Goal: Information Seeking & Learning: Learn about a topic

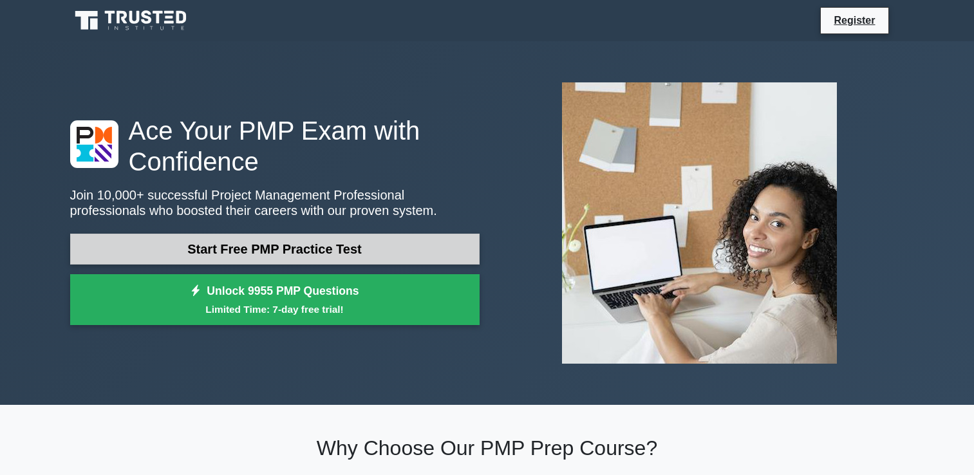
click at [269, 248] on link "Start Free PMP Practice Test" at bounding box center [274, 249] width 409 height 31
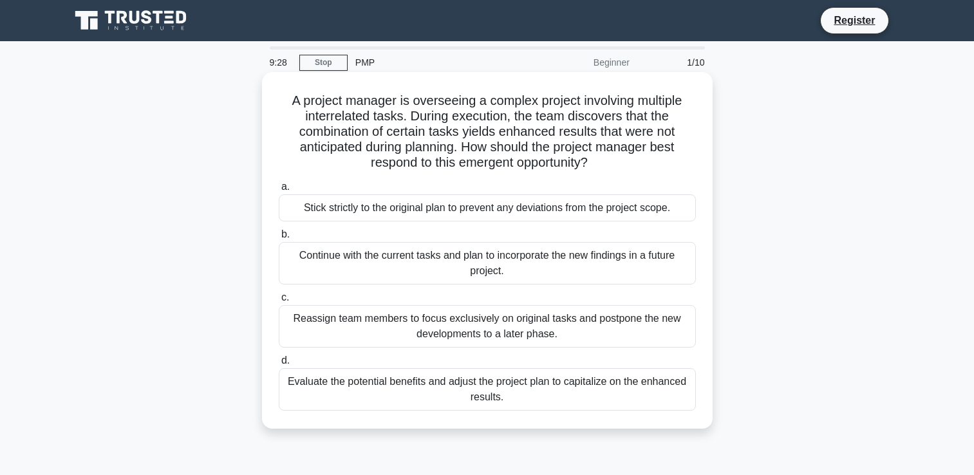
click at [375, 377] on div "Evaluate the potential benefits and adjust the project plan to capitalize on th…" at bounding box center [487, 389] width 417 height 42
click at [279, 365] on input "d. Evaluate the potential benefits and adjust the project plan to capitalize on…" at bounding box center [279, 361] width 0 height 8
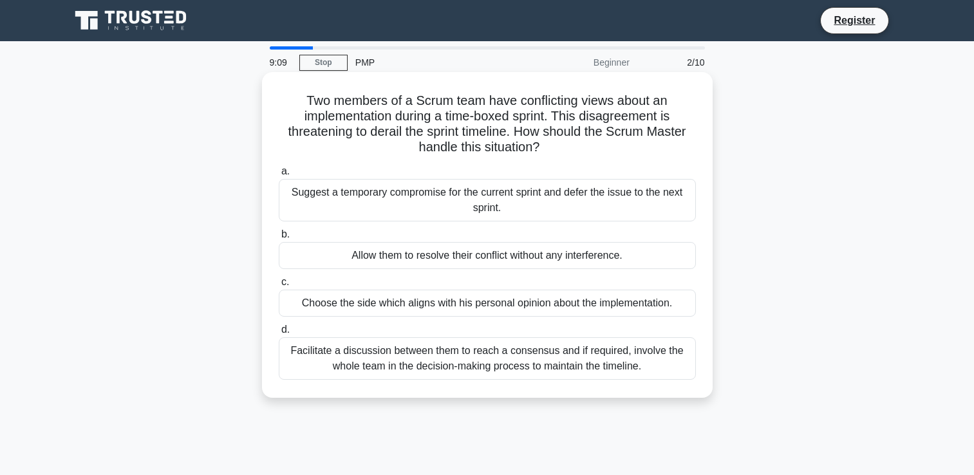
click at [435, 352] on div "Facilitate a discussion between them to reach a consensus and if required, invo…" at bounding box center [487, 358] width 417 height 42
click at [279, 334] on input "d. Facilitate a discussion between them to reach a consensus and if required, i…" at bounding box center [279, 330] width 0 height 8
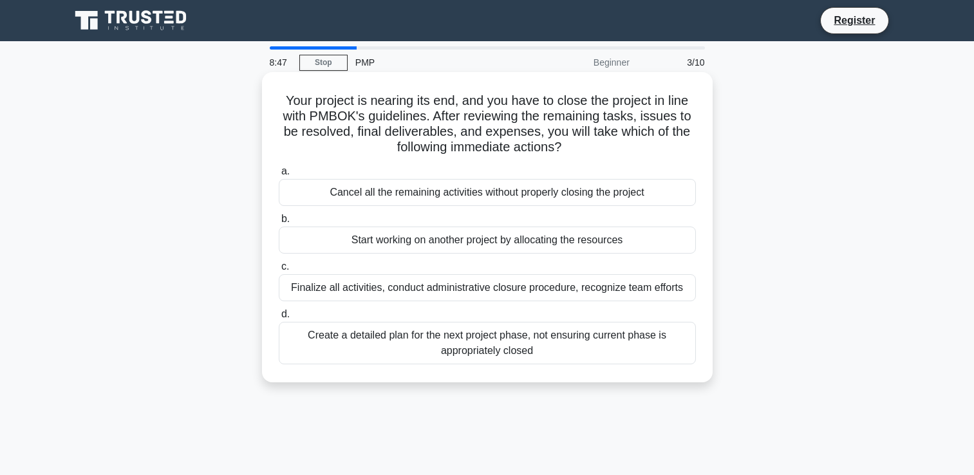
click at [309, 286] on div "Finalize all activities, conduct administrative closure procedure, recognize te…" at bounding box center [487, 287] width 417 height 27
click at [279, 271] on input "c. Finalize all activities, conduct administrative closure procedure, recognize…" at bounding box center [279, 267] width 0 height 8
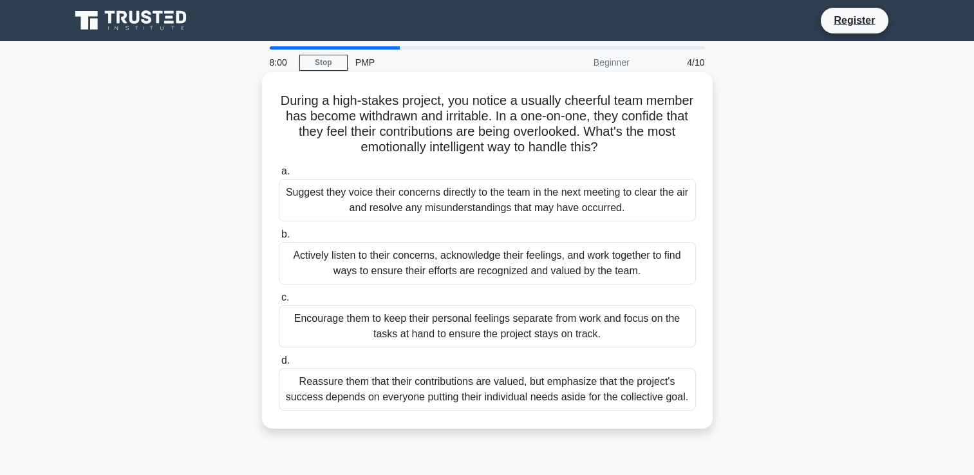
click at [382, 254] on div "Actively listen to their concerns, acknowledge their feelings, and work togethe…" at bounding box center [487, 263] width 417 height 42
click at [279, 239] on input "b. Actively listen to their concerns, acknowledge their feelings, and work toge…" at bounding box center [279, 234] width 0 height 8
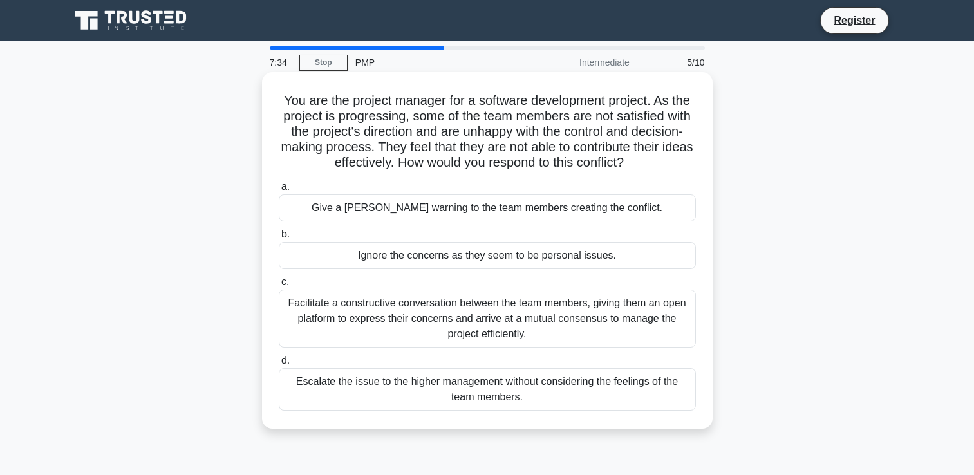
click at [386, 320] on div "Facilitate a constructive conversation between the team members, giving them an…" at bounding box center [487, 319] width 417 height 58
click at [279, 286] on input "c. Facilitate a constructive conversation between the team members, giving them…" at bounding box center [279, 282] width 0 height 8
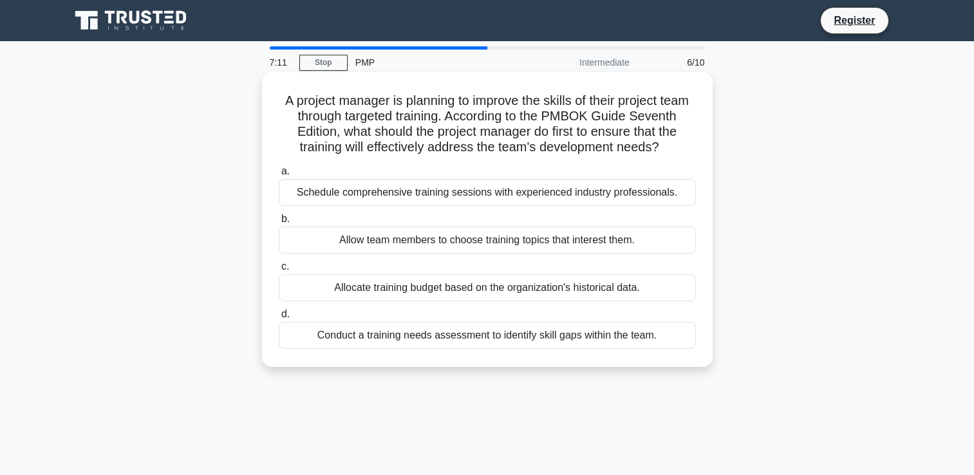
click at [486, 349] on div "Conduct a training needs assessment to identify skill gaps within the team." at bounding box center [487, 335] width 417 height 27
click at [279, 319] on input "d. Conduct a training needs assessment to identify skill gaps within the team." at bounding box center [279, 314] width 0 height 8
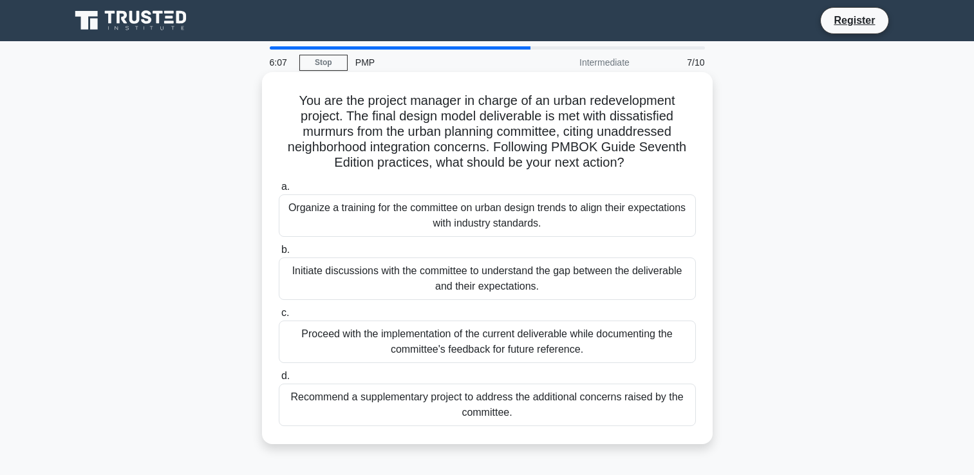
click at [378, 270] on div "Initiate discussions with the committee to understand the gap between the deliv…" at bounding box center [487, 278] width 417 height 42
click at [279, 254] on input "b. Initiate discussions with the committee to understand the gap between the de…" at bounding box center [279, 250] width 0 height 8
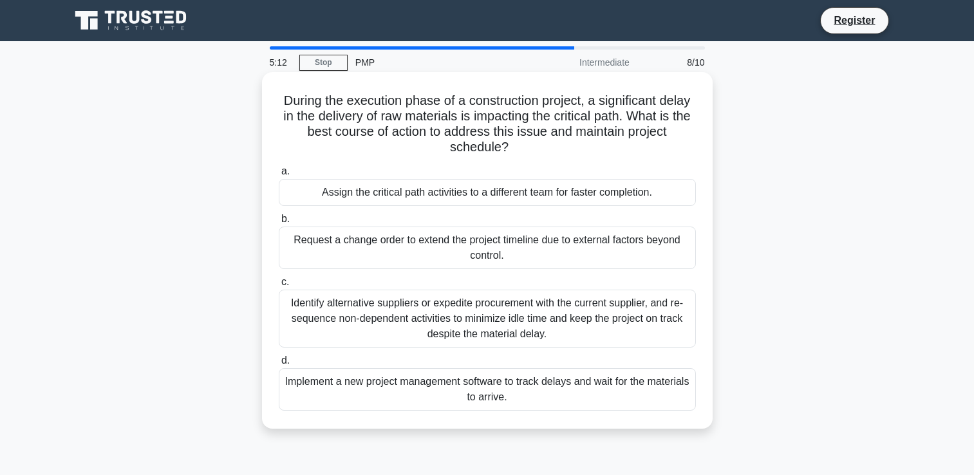
click at [395, 319] on div "Identify alternative suppliers or expedite procurement with the current supplie…" at bounding box center [487, 319] width 417 height 58
click at [279, 286] on input "c. Identify alternative suppliers or expedite procurement with the current supp…" at bounding box center [279, 282] width 0 height 8
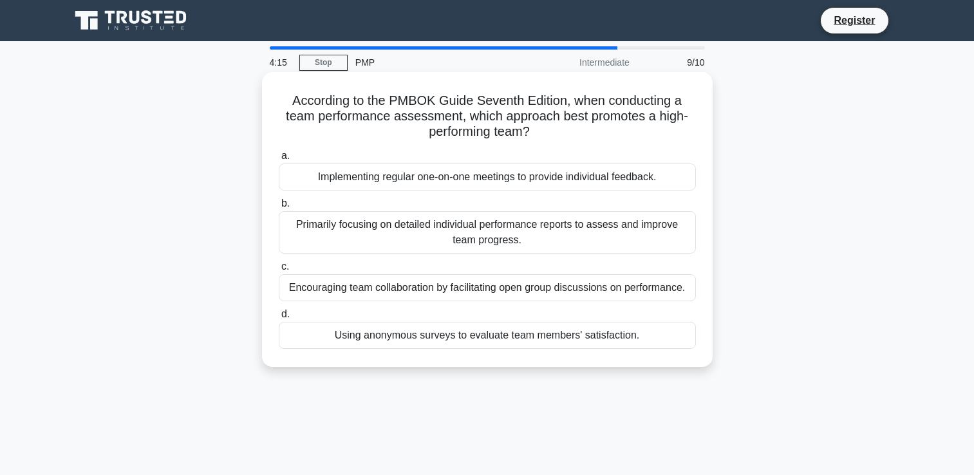
click at [354, 279] on div "Encouraging team collaboration by facilitating open group discussions on perfor…" at bounding box center [487, 287] width 417 height 27
click at [279, 271] on input "c. Encouraging team collaboration by facilitating open group discussions on per…" at bounding box center [279, 267] width 0 height 8
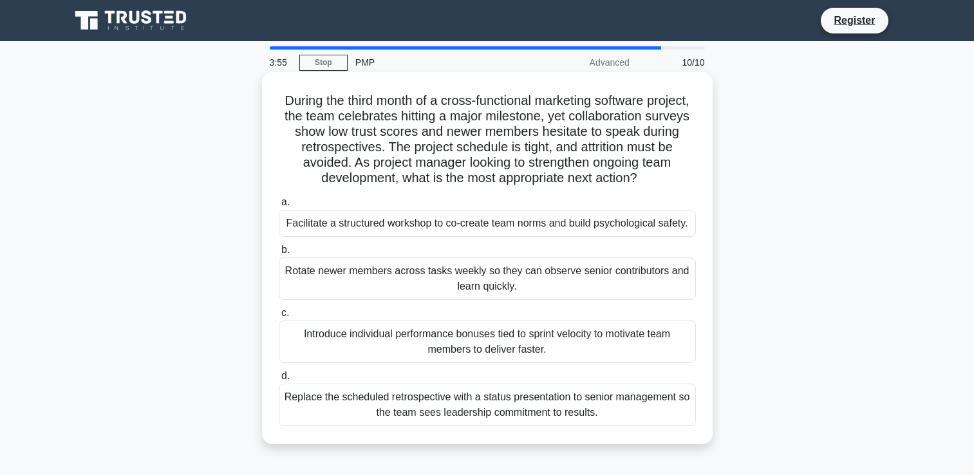
click at [327, 237] on div "Facilitate a structured workshop to co-create team norms and build psychologica…" at bounding box center [487, 223] width 417 height 27
click at [279, 207] on input "a. Facilitate a structured workshop to co-create team norms and build psycholog…" at bounding box center [279, 202] width 0 height 8
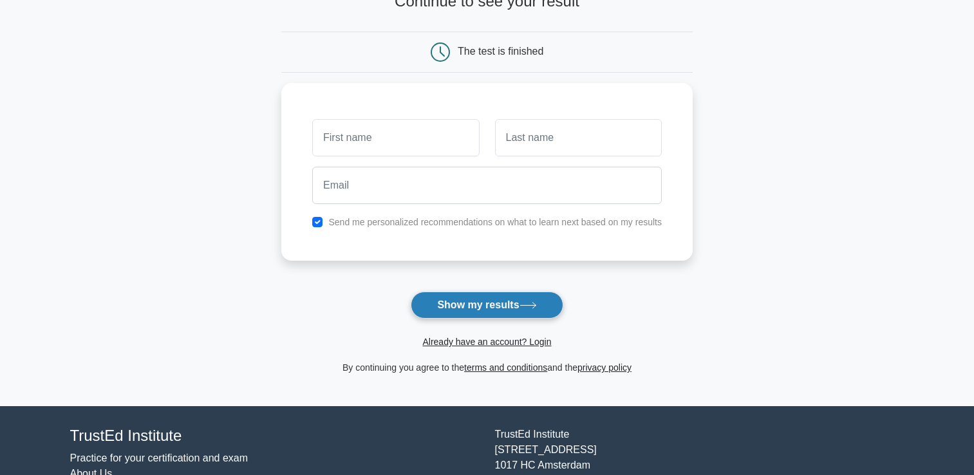
scroll to position [129, 0]
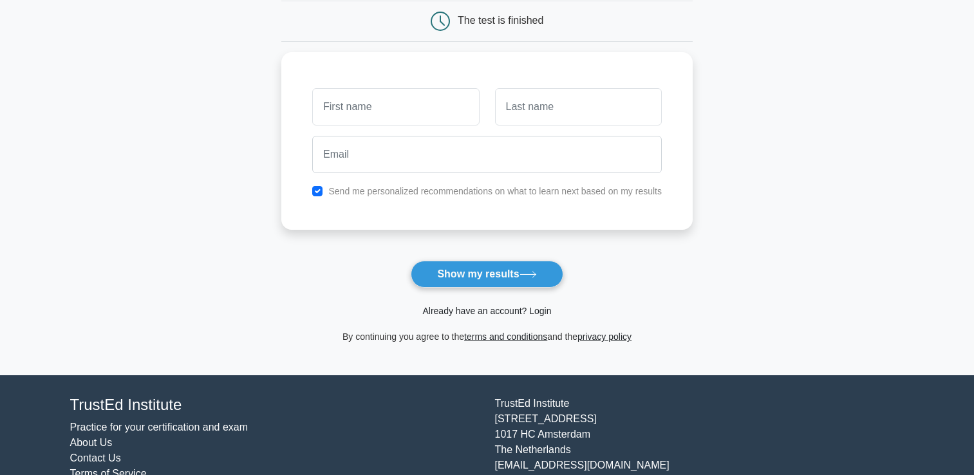
click at [474, 310] on link "Already have an account? Login" at bounding box center [486, 311] width 129 height 10
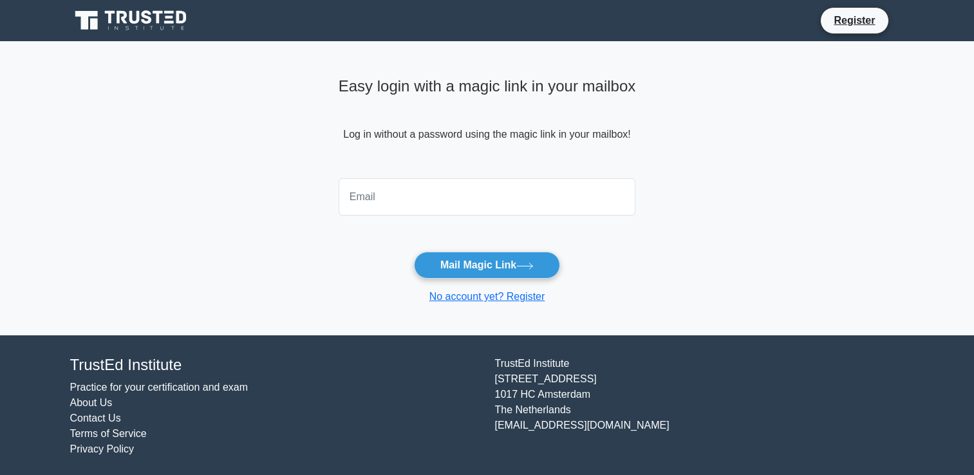
click at [366, 205] on input "email" at bounding box center [487, 196] width 297 height 37
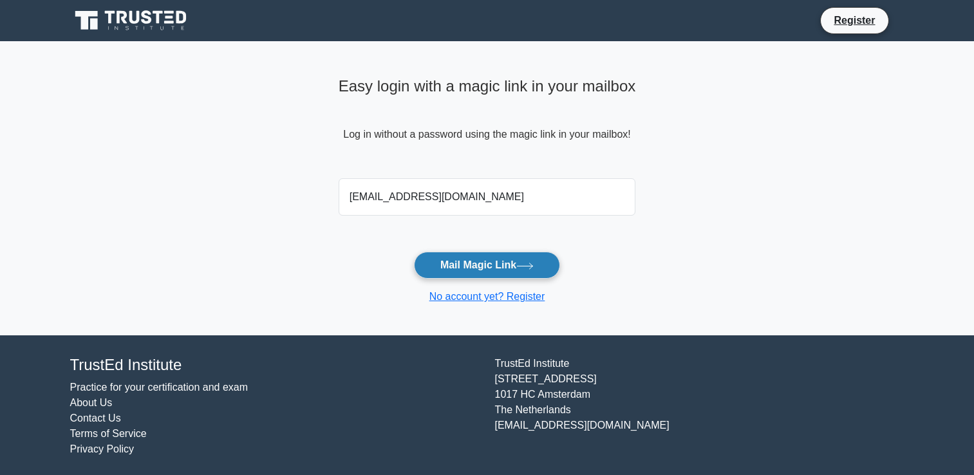
type input "[EMAIL_ADDRESS][DOMAIN_NAME]"
click at [447, 254] on button "Mail Magic Link" at bounding box center [487, 265] width 146 height 27
